Goal: Information Seeking & Learning: Learn about a topic

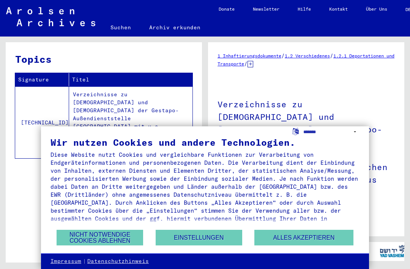
click at [286, 239] on button "Alles akzeptieren" at bounding box center [304, 237] width 99 height 16
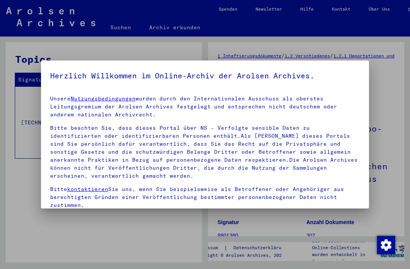
click at [16, 118] on div at bounding box center [205, 134] width 410 height 269
click at [23, 168] on div at bounding box center [205, 134] width 410 height 269
click at [20, 175] on div at bounding box center [205, 134] width 410 height 269
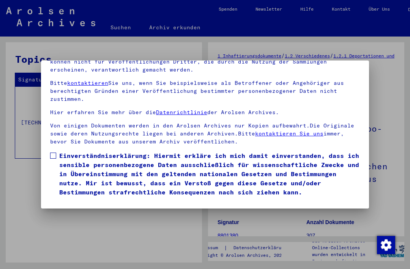
scroll to position [81, 0]
click at [74, 200] on button "Ich stimme zu" at bounding box center [78, 207] width 57 height 14
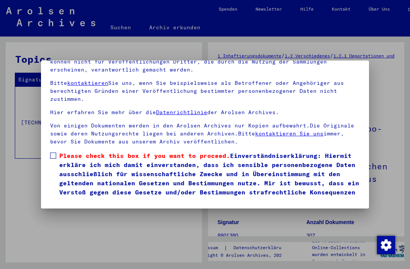
click at [51, 152] on span at bounding box center [53, 155] width 6 height 6
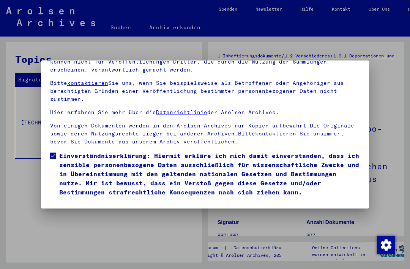
click at [73, 200] on button "Ich stimme zu" at bounding box center [78, 207] width 57 height 14
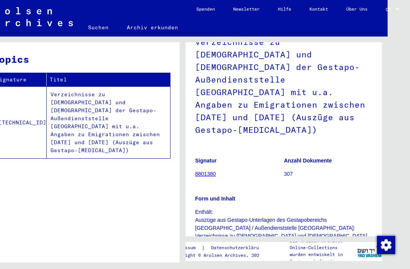
scroll to position [63, 0]
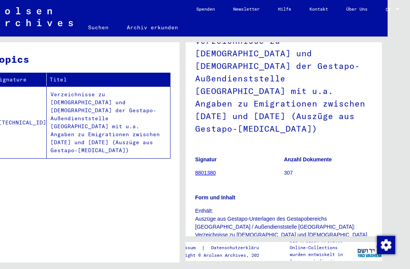
click at [310, 156] on b "Anzahl Dokumente" at bounding box center [308, 159] width 48 height 6
click at [310, 150] on figure "Anzahl Dokumente 307" at bounding box center [328, 167] width 89 height 34
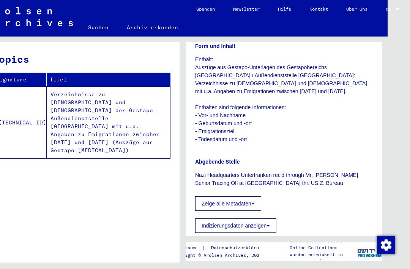
scroll to position [225, 0]
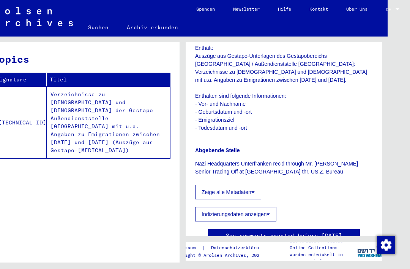
click at [211, 185] on button "Zeige alle Metadaten" at bounding box center [228, 192] width 66 height 14
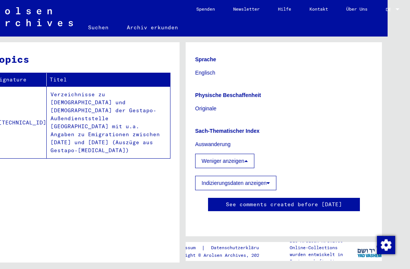
scroll to position [464, 0]
click at [211, 175] on button "Indizierungsdaten anzeigen" at bounding box center [235, 182] width 81 height 14
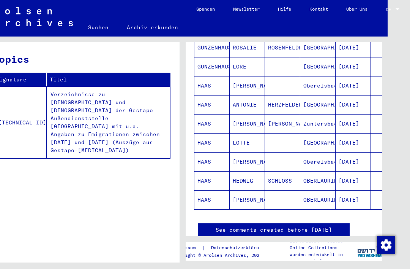
scroll to position [846, 11]
click at [242, 226] on link "See comments created before [DATE]" at bounding box center [273, 230] width 116 height 8
